Goal: Task Accomplishment & Management: Manage account settings

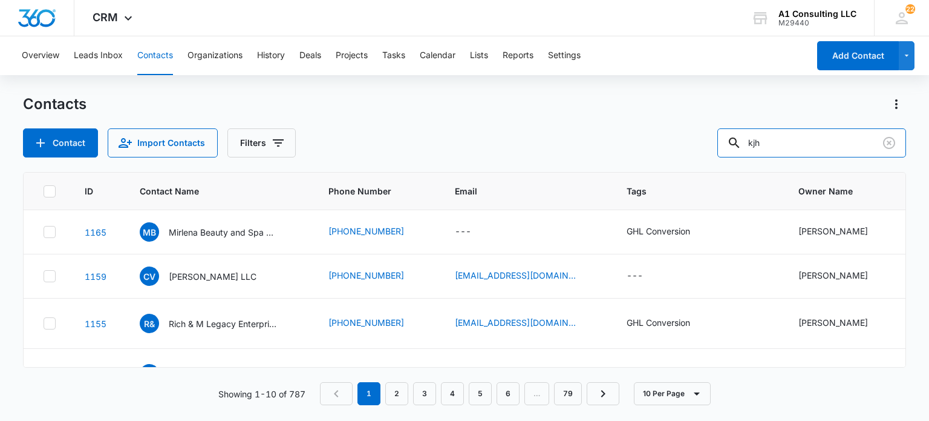
type input "kjh"
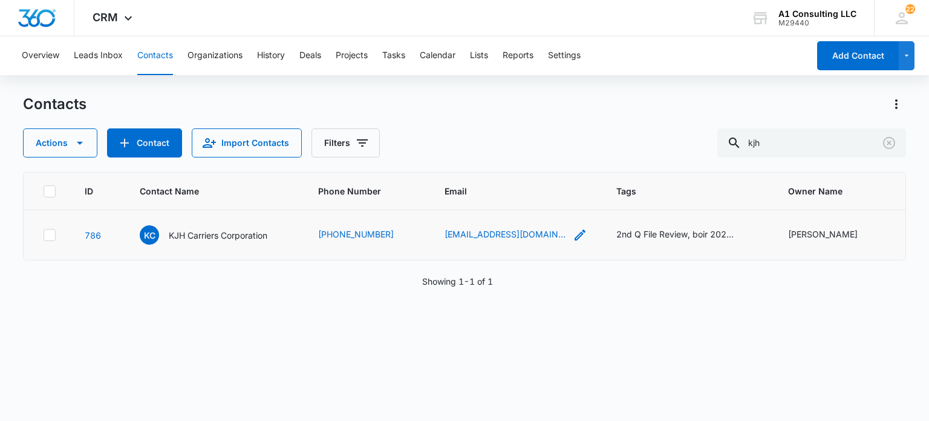
click at [575, 238] on icon "Email - reginaldhendrex@yahoo.com - Select to Edit Field" at bounding box center [580, 234] width 11 height 11
click at [539, 159] on input "[EMAIL_ADDRESS][DOMAIN_NAME]" at bounding box center [516, 163] width 152 height 29
click at [517, 196] on button "Cancel" at bounding box center [526, 201] width 42 height 23
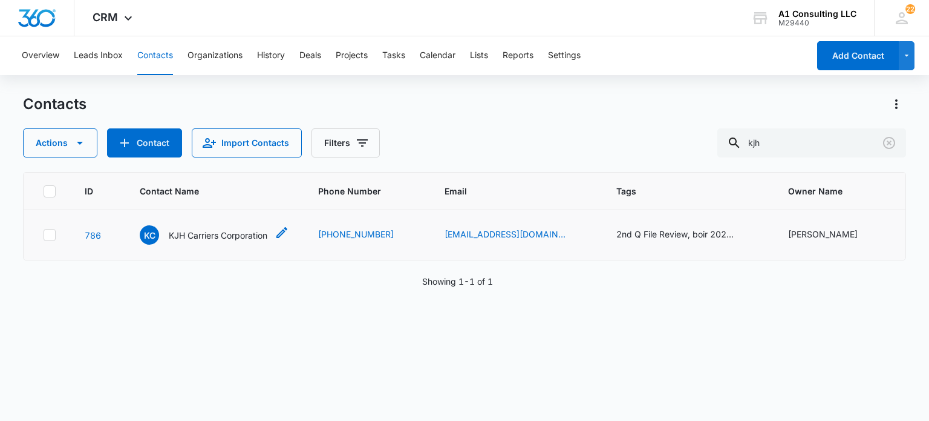
click at [249, 234] on p "KJH Carriers Corporation" at bounding box center [218, 235] width 99 height 13
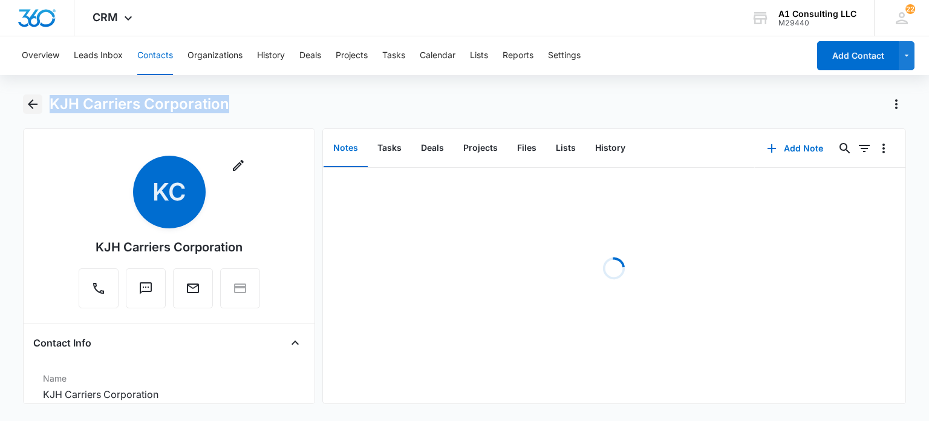
drag, startPoint x: 244, startPoint y: 102, endPoint x: 38, endPoint y: 113, distance: 206.0
click at [38, 113] on div "KJH Carriers Corporation" at bounding box center [464, 111] width 883 height 34
copy h1 "KJH Carriers Corporation"
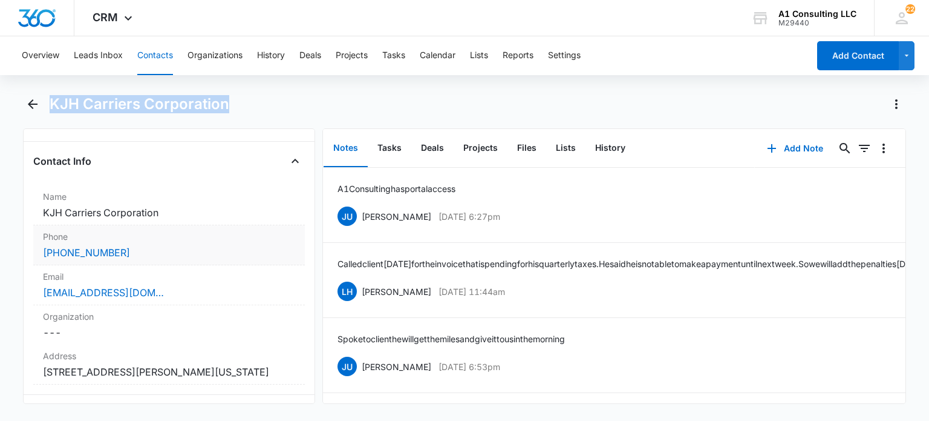
scroll to position [242, 0]
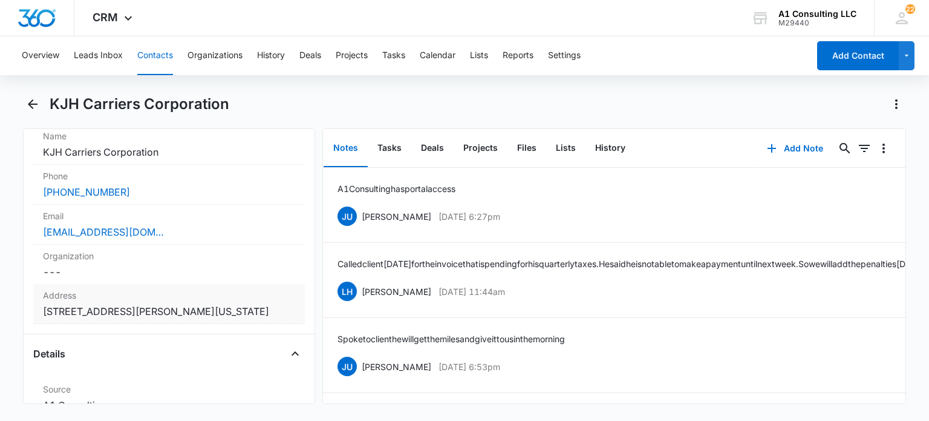
click at [169, 318] on dd "Cancel Save Changes [STREET_ADDRESS][PERSON_NAME][US_STATE]" at bounding box center [169, 311] width 252 height 15
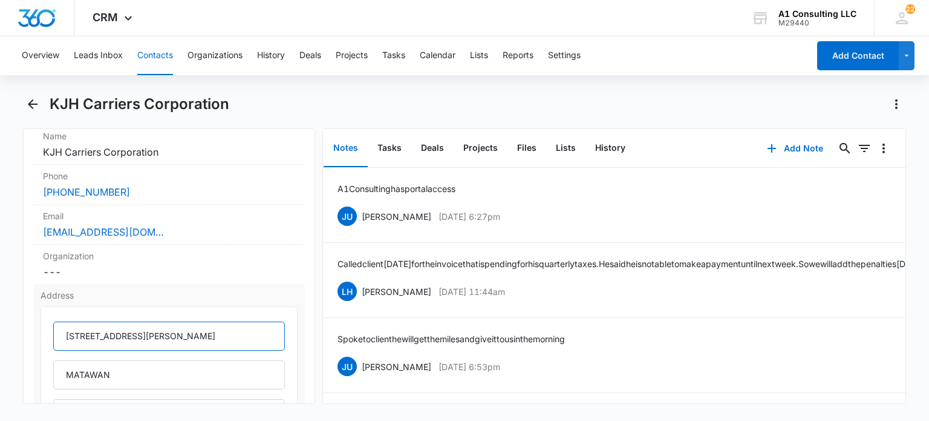
click at [189, 326] on input "[STREET_ADDRESS][PERSON_NAME]" at bounding box center [168, 335] width 231 height 29
click at [190, 326] on input "[STREET_ADDRESS][PERSON_NAME]" at bounding box center [168, 335] width 231 height 29
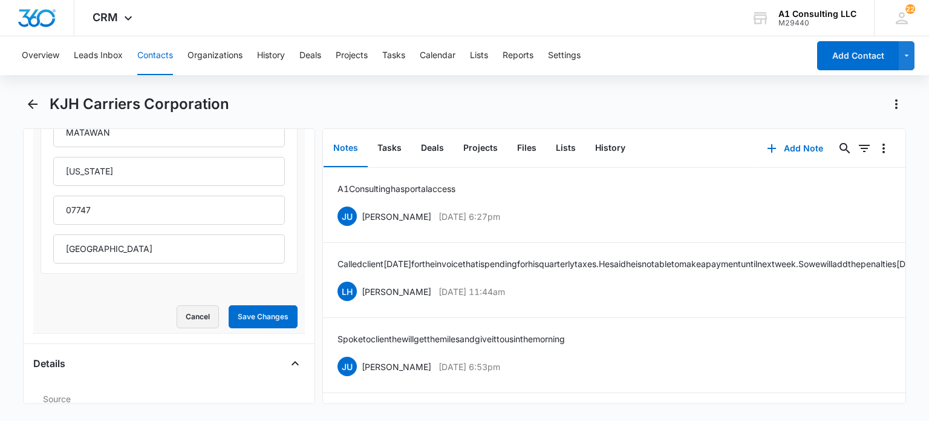
click at [191, 312] on button "Cancel" at bounding box center [198, 316] width 42 height 23
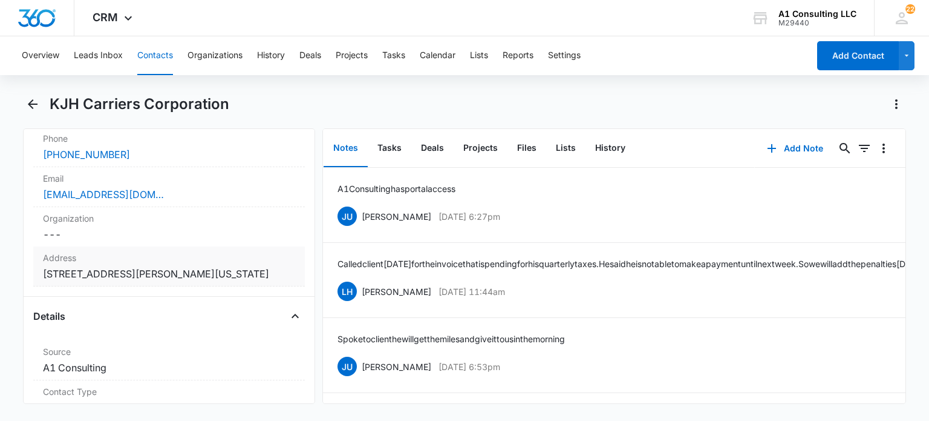
scroll to position [219, 0]
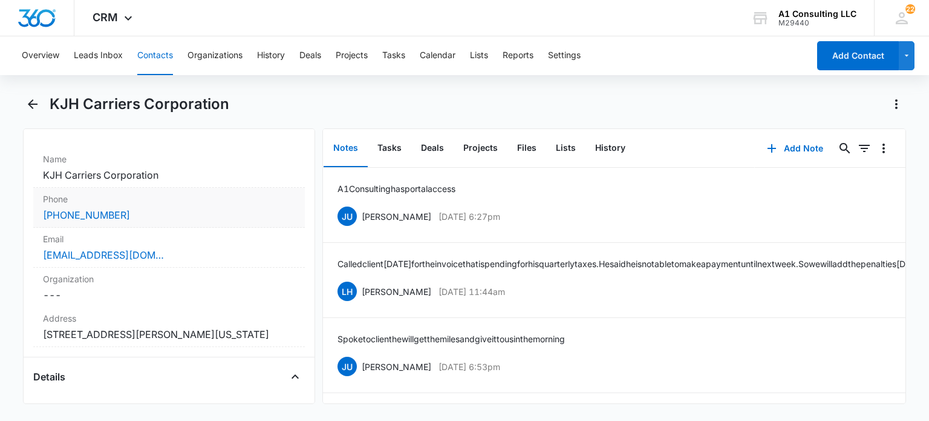
click at [191, 217] on div "[PHONE_NUMBER]" at bounding box center [169, 215] width 252 height 15
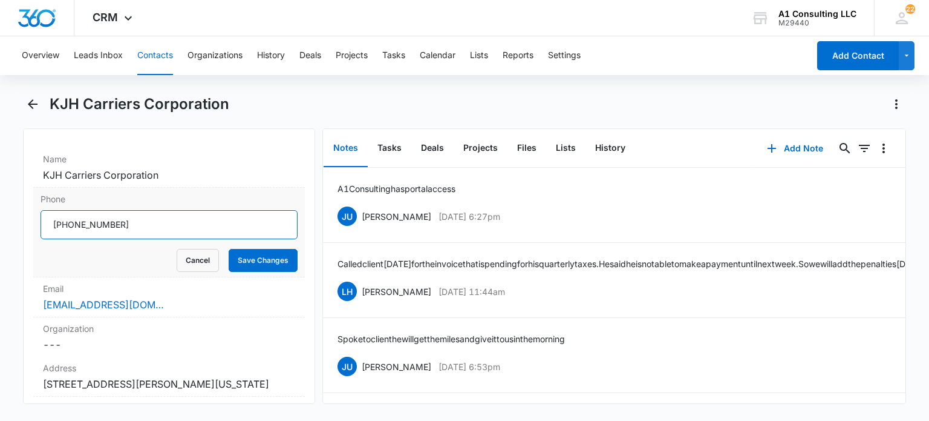
click at [191, 220] on input "Phone" at bounding box center [169, 224] width 257 height 29
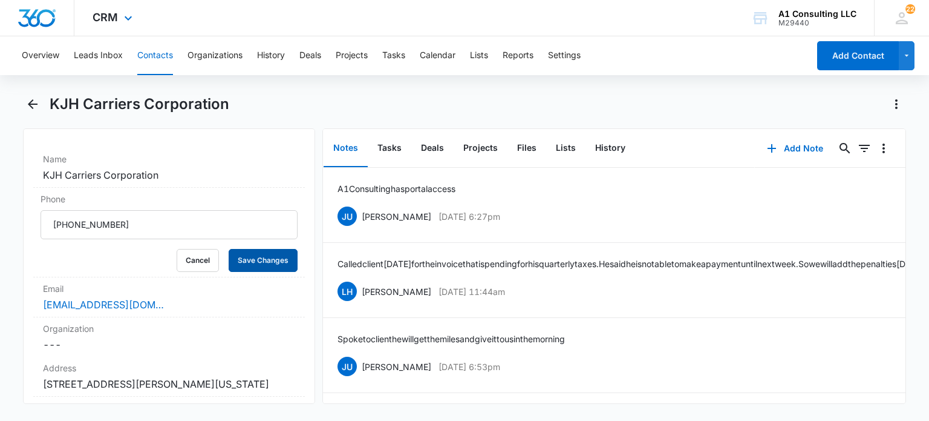
drag, startPoint x: 261, startPoint y: 255, endPoint x: 537, endPoint y: 8, distance: 370.2
click at [263, 255] on button "Save Changes" at bounding box center [263, 260] width 69 height 23
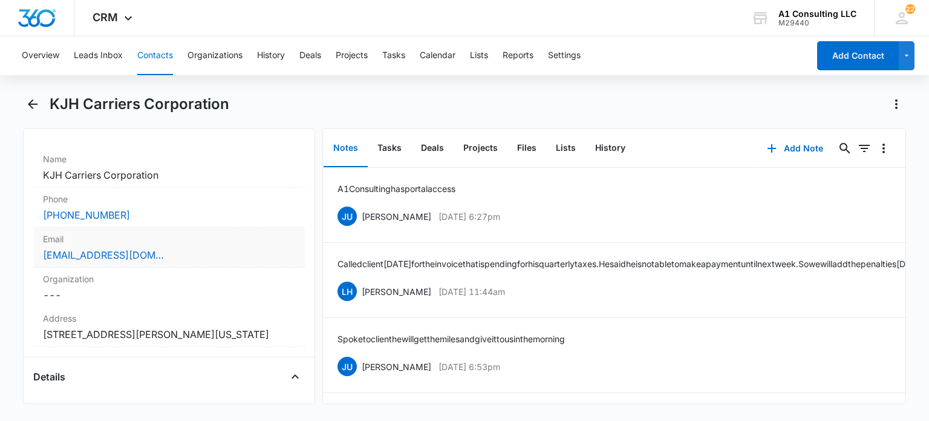
click at [186, 252] on div "[EMAIL_ADDRESS][DOMAIN_NAME]" at bounding box center [169, 254] width 252 height 15
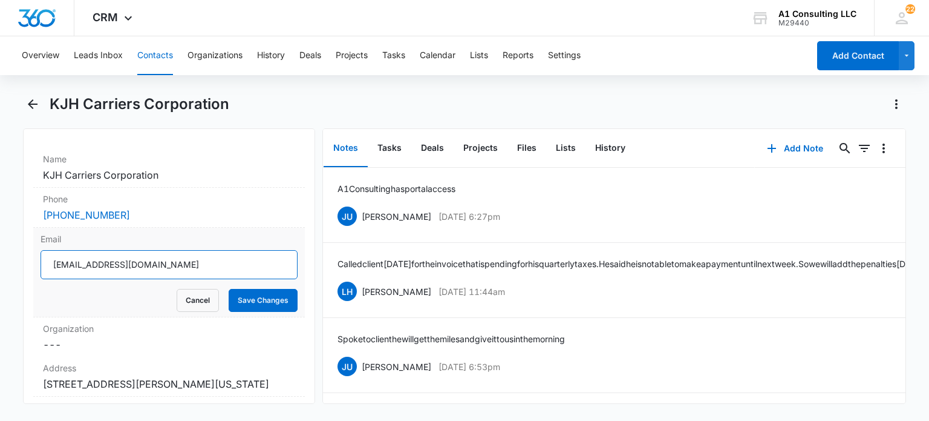
click at [186, 252] on input "[EMAIL_ADDRESS][DOMAIN_NAME]" at bounding box center [169, 264] width 257 height 29
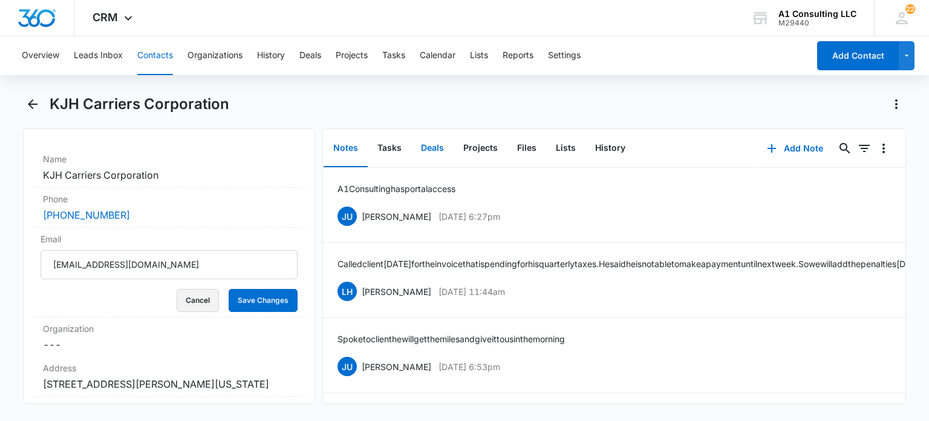
drag, startPoint x: 191, startPoint y: 293, endPoint x: 419, endPoint y: 134, distance: 277.6
click at [194, 292] on button "Cancel" at bounding box center [198, 300] width 42 height 23
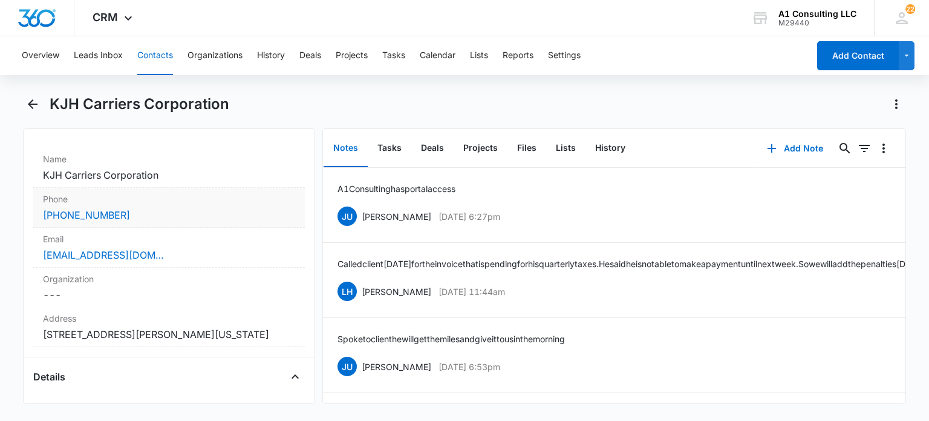
click at [172, 212] on div "[PHONE_NUMBER]" at bounding box center [169, 215] width 252 height 15
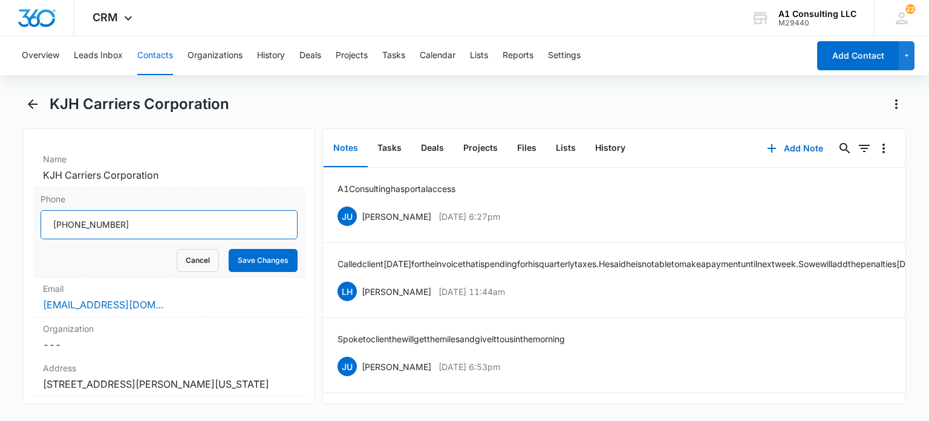
click at [198, 234] on input "Phone" at bounding box center [169, 224] width 257 height 29
click at [186, 251] on button "Cancel" at bounding box center [198, 260] width 42 height 23
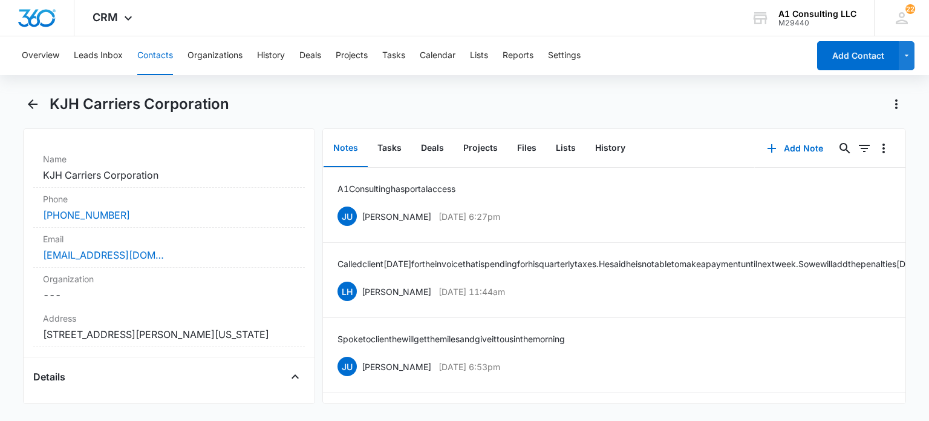
click at [152, 57] on button "Contacts" at bounding box center [155, 55] width 36 height 39
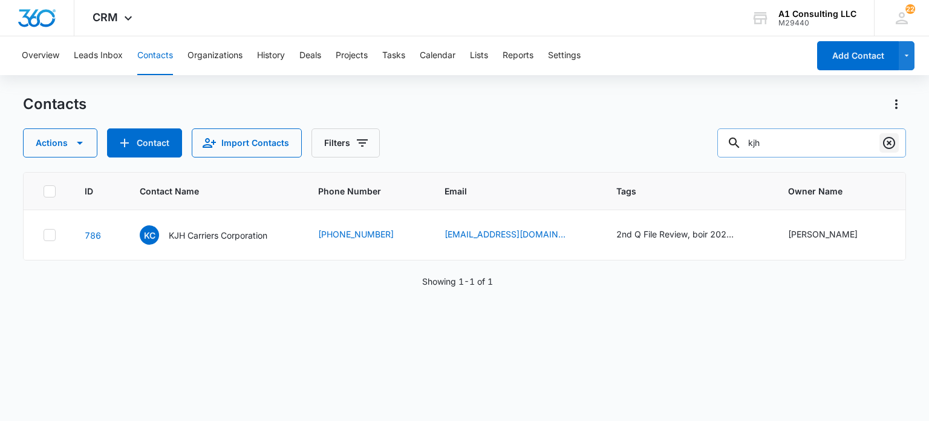
drag, startPoint x: 896, startPoint y: 133, endPoint x: 888, endPoint y: 136, distance: 8.4
click at [896, 133] on div at bounding box center [889, 142] width 19 height 29
drag, startPoint x: 888, startPoint y: 136, endPoint x: 392, endPoint y: 11, distance: 511.6
click at [887, 137] on icon "Clear" at bounding box center [889, 143] width 15 height 15
